Goal: Information Seeking & Learning: Learn about a topic

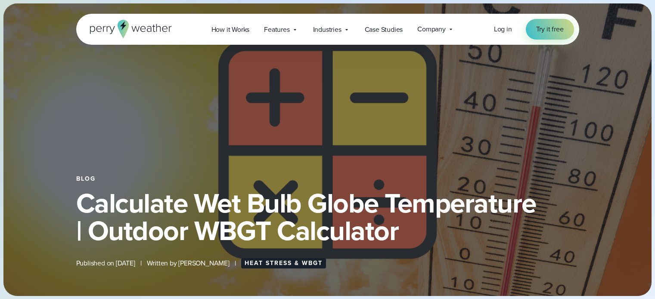
select select "***"
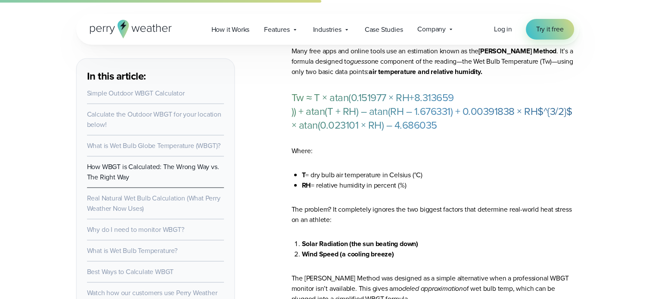
scroll to position [1929, 0]
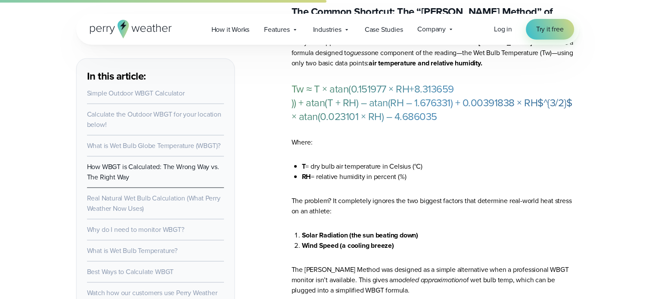
drag, startPoint x: 661, startPoint y: 13, endPoint x: 661, endPoint y: 90, distance: 76.3
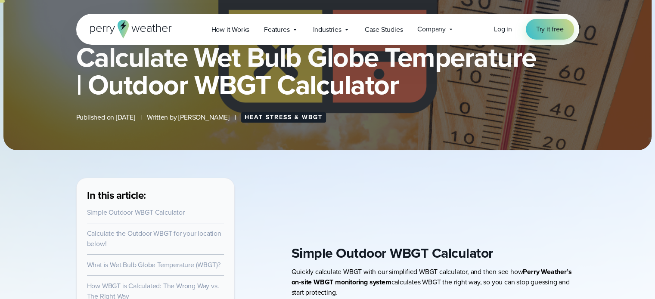
scroll to position [0, 0]
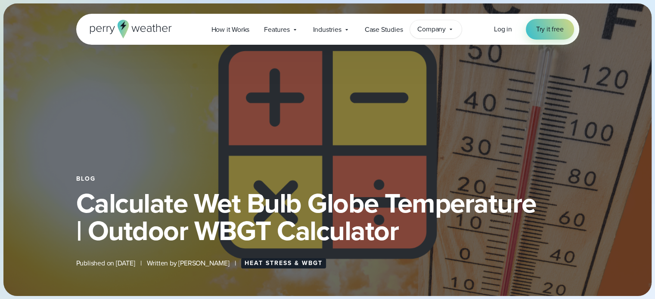
click at [439, 34] on span "Company" at bounding box center [431, 29] width 28 height 10
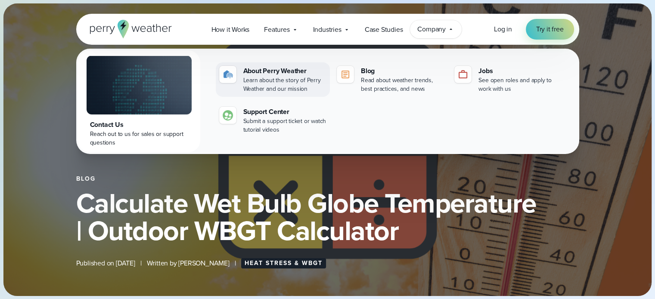
click at [269, 77] on div "Learn about the story of Perry Weather and our mission" at bounding box center [284, 84] width 83 height 17
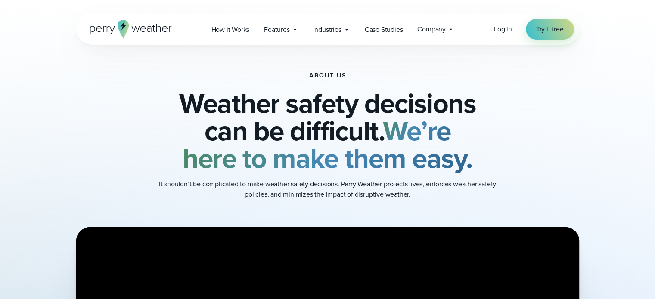
click at [135, 27] on icon at bounding box center [135, 29] width 8 height 6
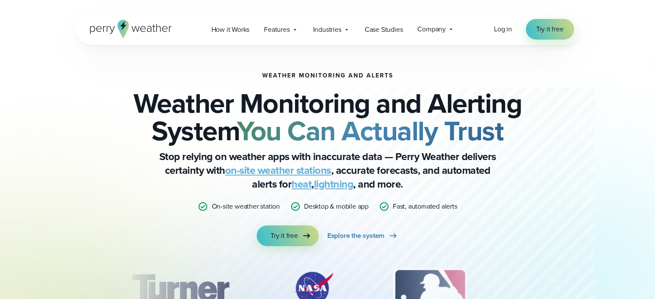
scroll to position [115, 0]
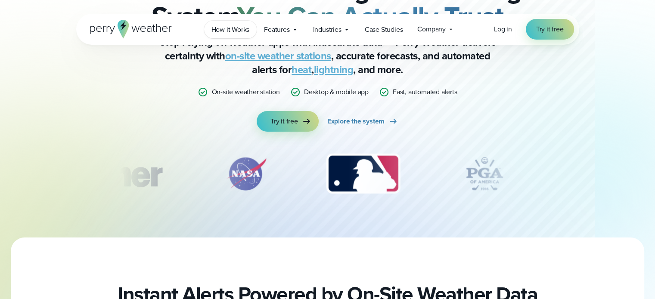
click at [242, 28] on span "How it Works" at bounding box center [231, 30] width 38 height 10
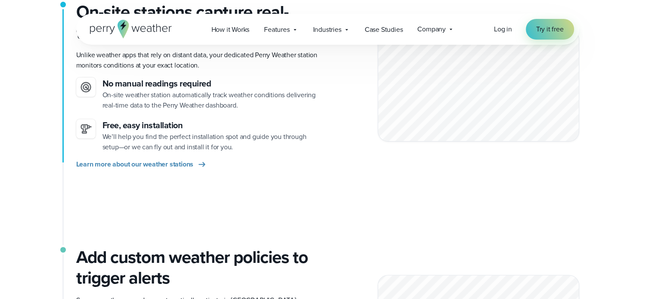
scroll to position [205, 0]
